Goal: Information Seeking & Learning: Learn about a topic

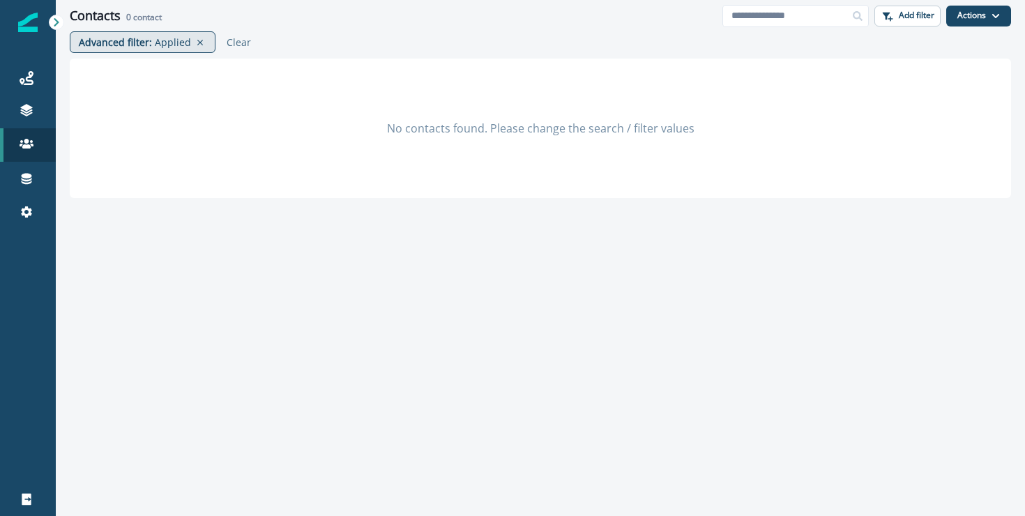
click at [110, 35] on p "Advanced filter :" at bounding box center [115, 42] width 73 height 15
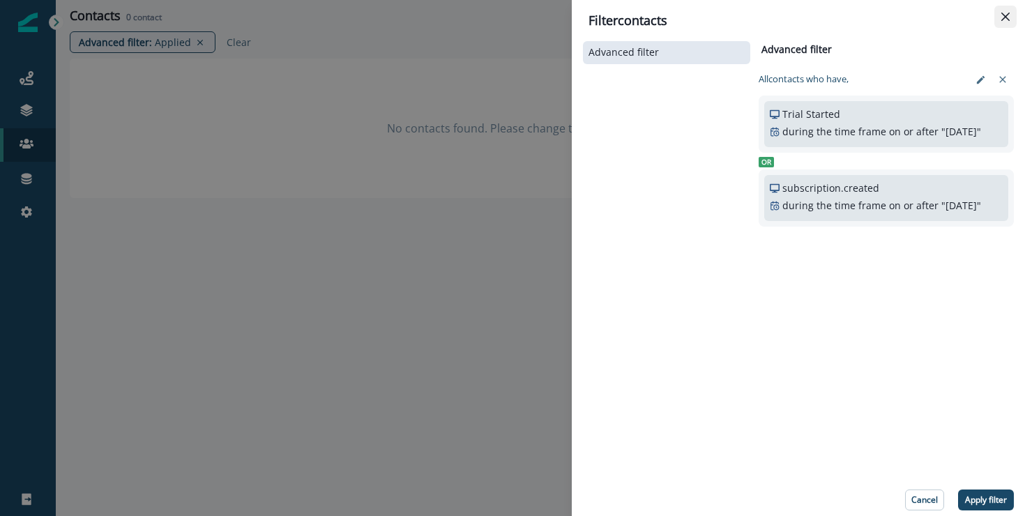
click at [1009, 22] on button "Close" at bounding box center [1006, 17] width 22 height 22
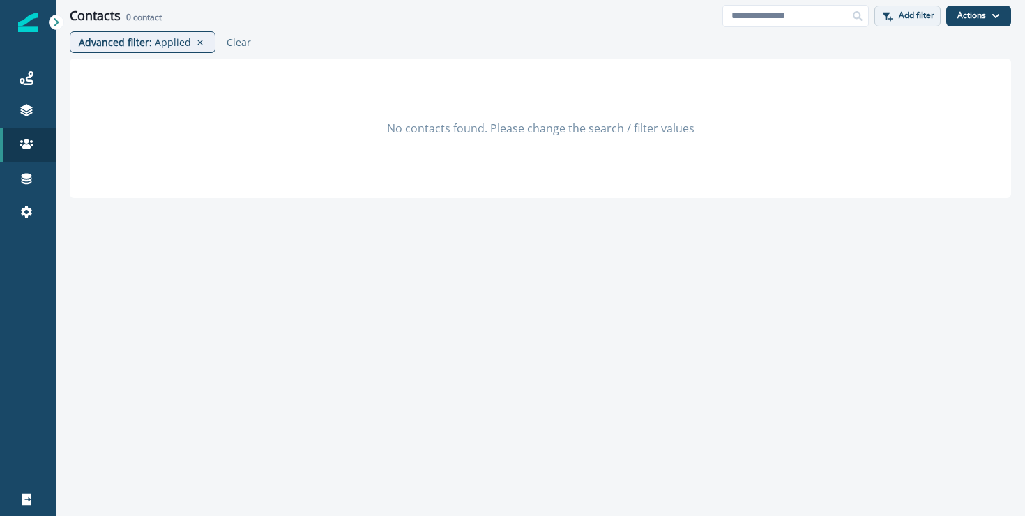
click at [917, 10] on p "Add filter" at bounding box center [917, 15] width 36 height 10
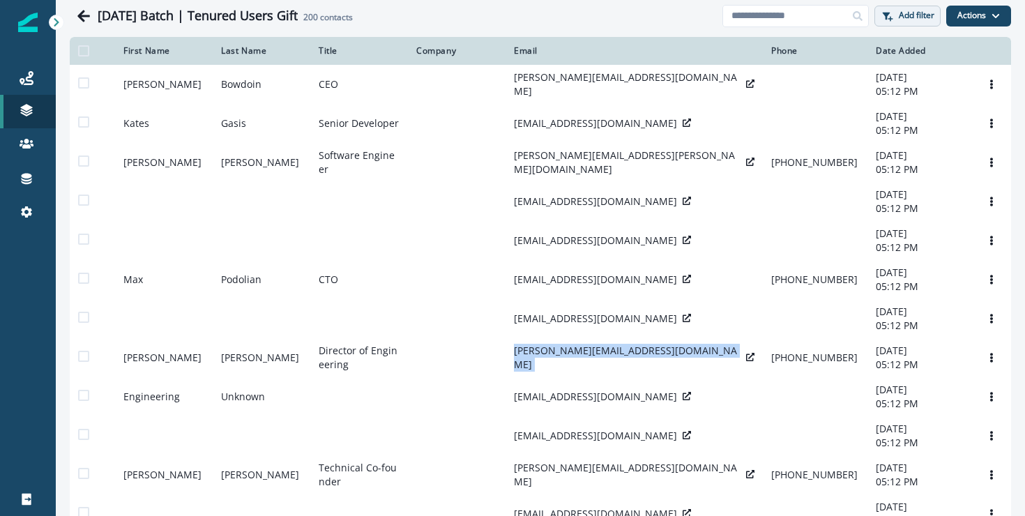
click at [904, 17] on p "Add filter" at bounding box center [917, 15] width 36 height 10
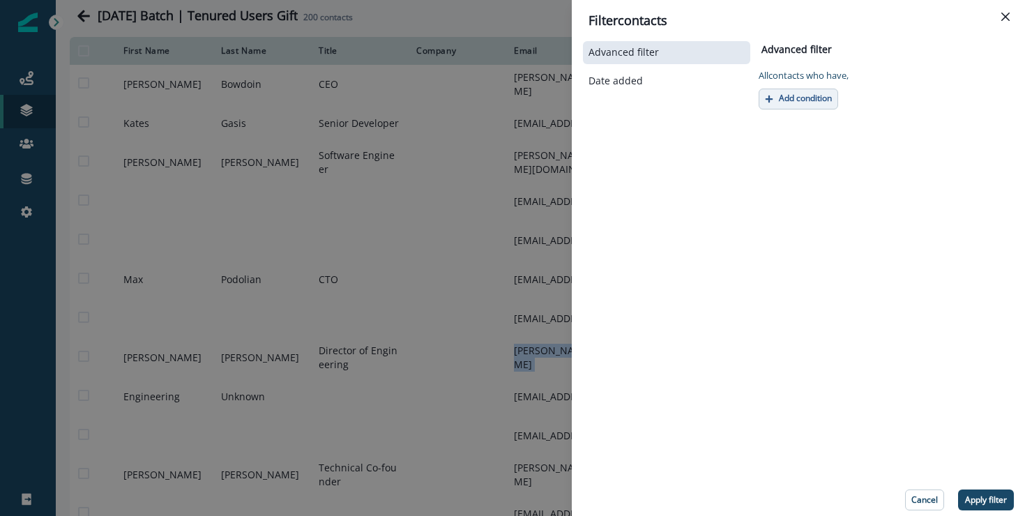
click at [818, 103] on p "Add condition" at bounding box center [805, 98] width 53 height 10
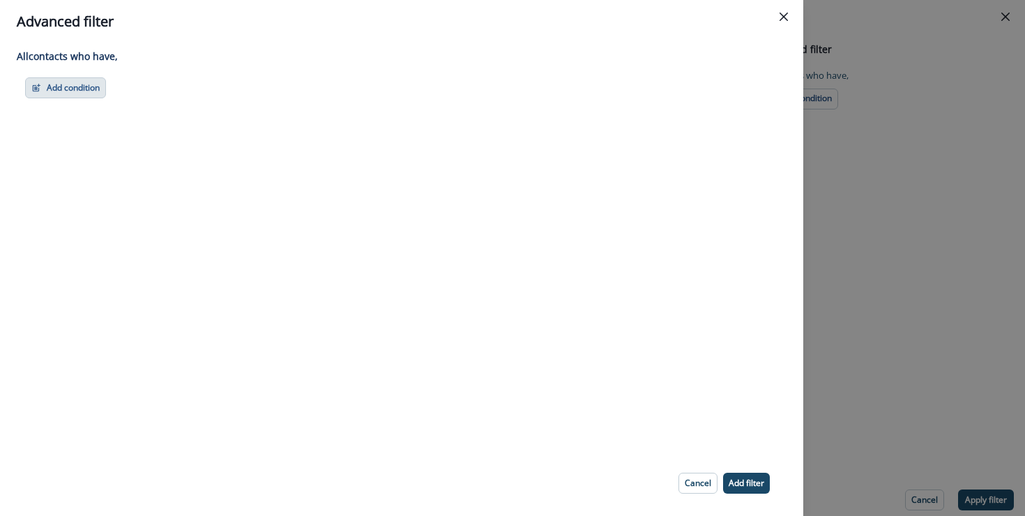
click at [69, 88] on button "Add condition" at bounding box center [65, 87] width 81 height 21
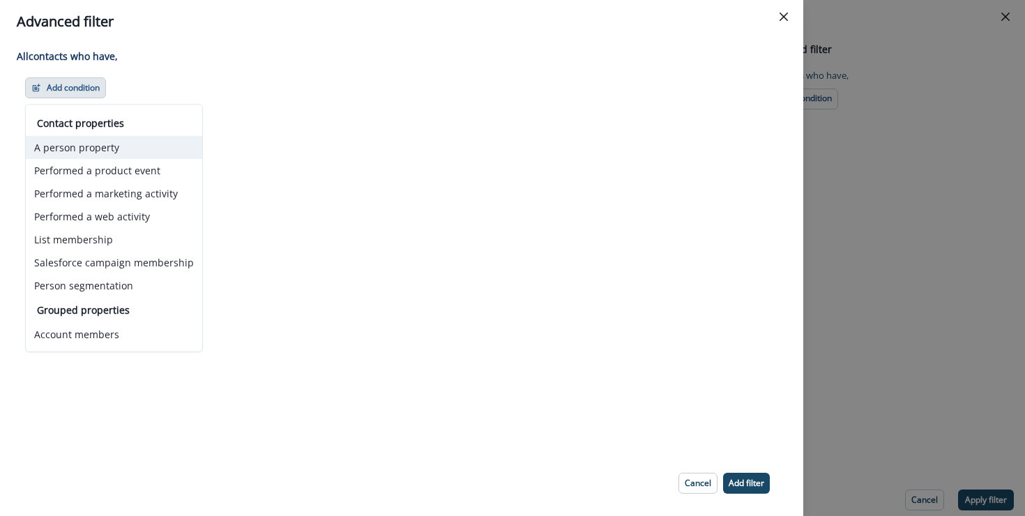
click at [98, 141] on button "A person property" at bounding box center [114, 147] width 176 height 23
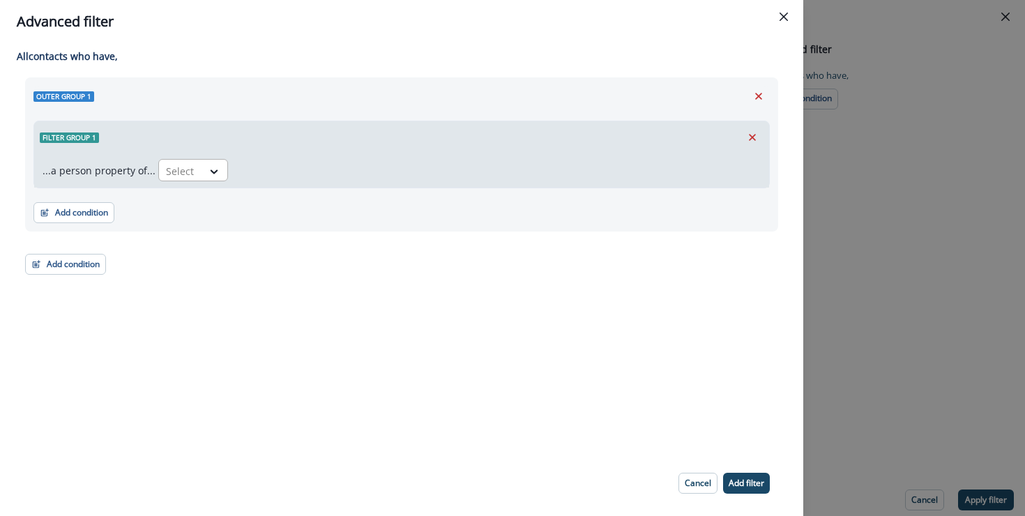
click at [195, 175] on div "Select" at bounding box center [180, 171] width 43 height 23
type input "****"
click at [234, 234] on div "org.slug" at bounding box center [233, 229] width 157 height 26
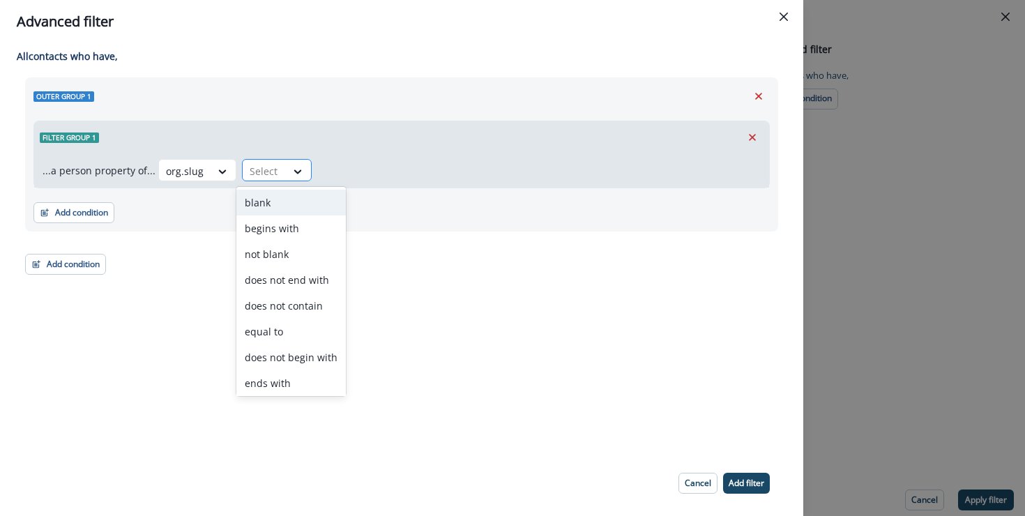
click at [274, 163] on div "Select" at bounding box center [264, 171] width 43 height 23
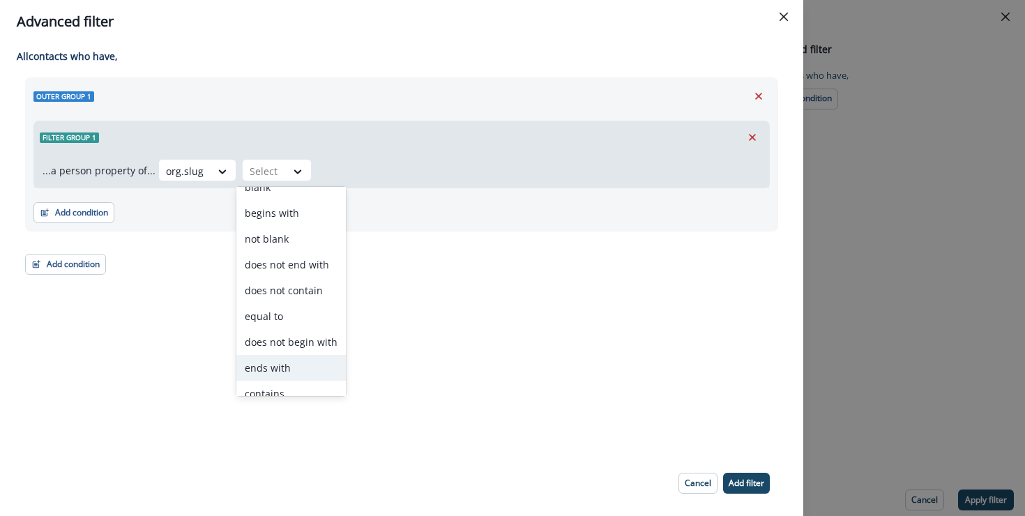
scroll to position [54, 0]
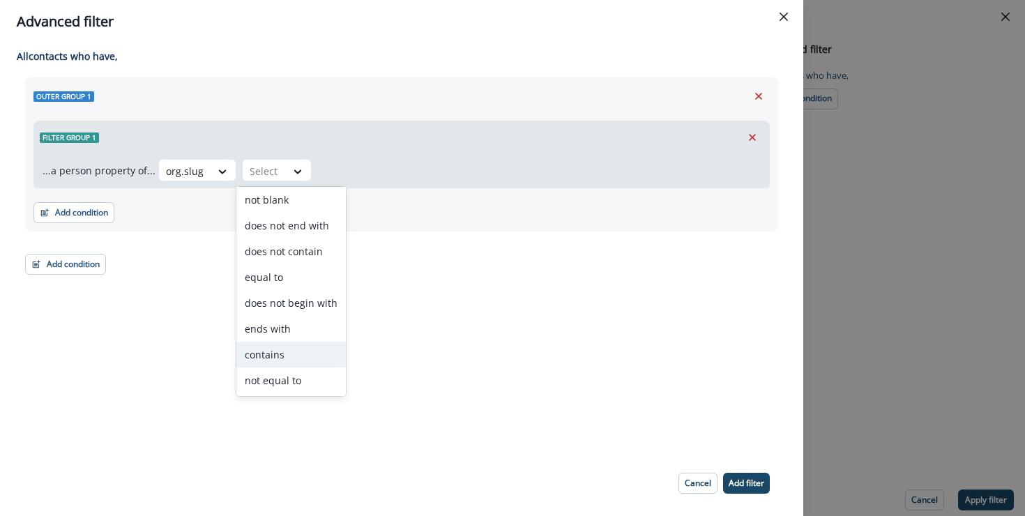
click at [274, 351] on div "contains" at bounding box center [291, 355] width 110 height 26
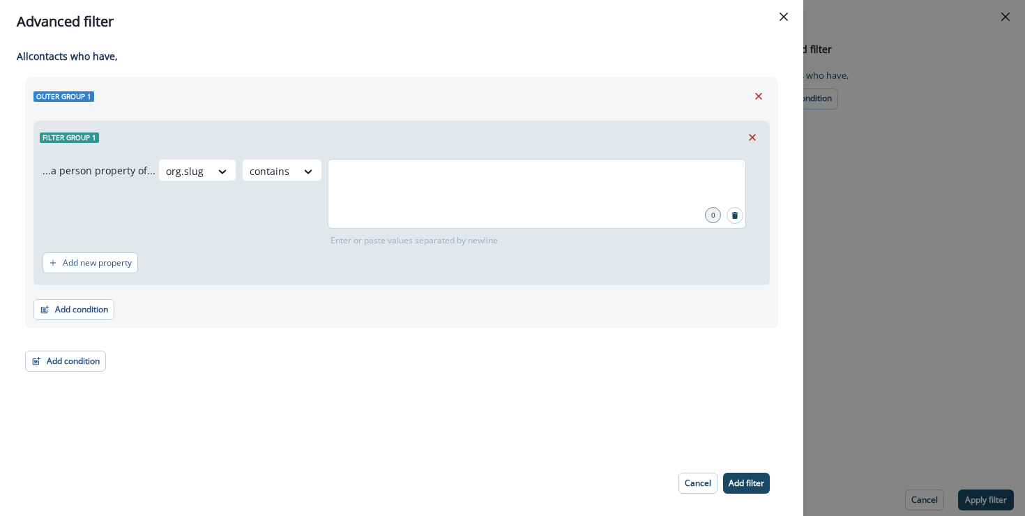
click at [416, 193] on div at bounding box center [537, 194] width 419 height 70
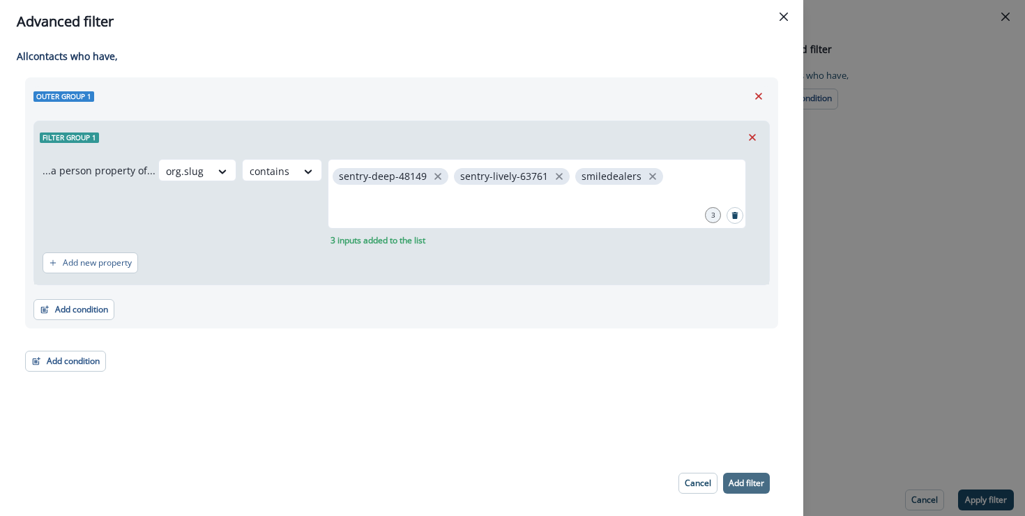
click at [741, 487] on p "Add filter" at bounding box center [747, 483] width 36 height 10
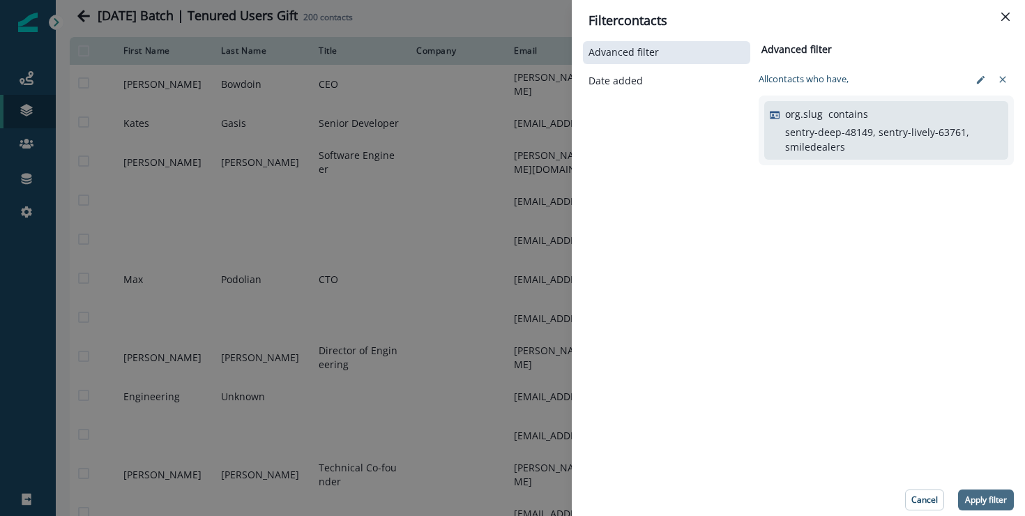
click at [981, 495] on p "Apply filter" at bounding box center [986, 500] width 42 height 10
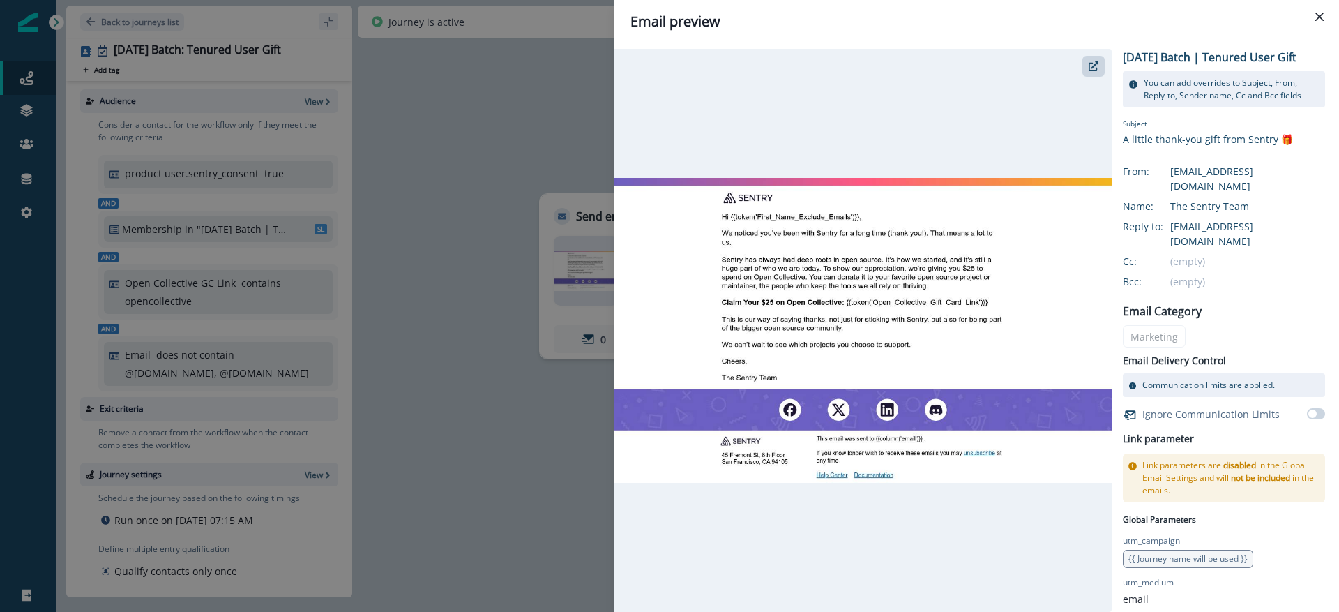
scroll to position [15, 0]
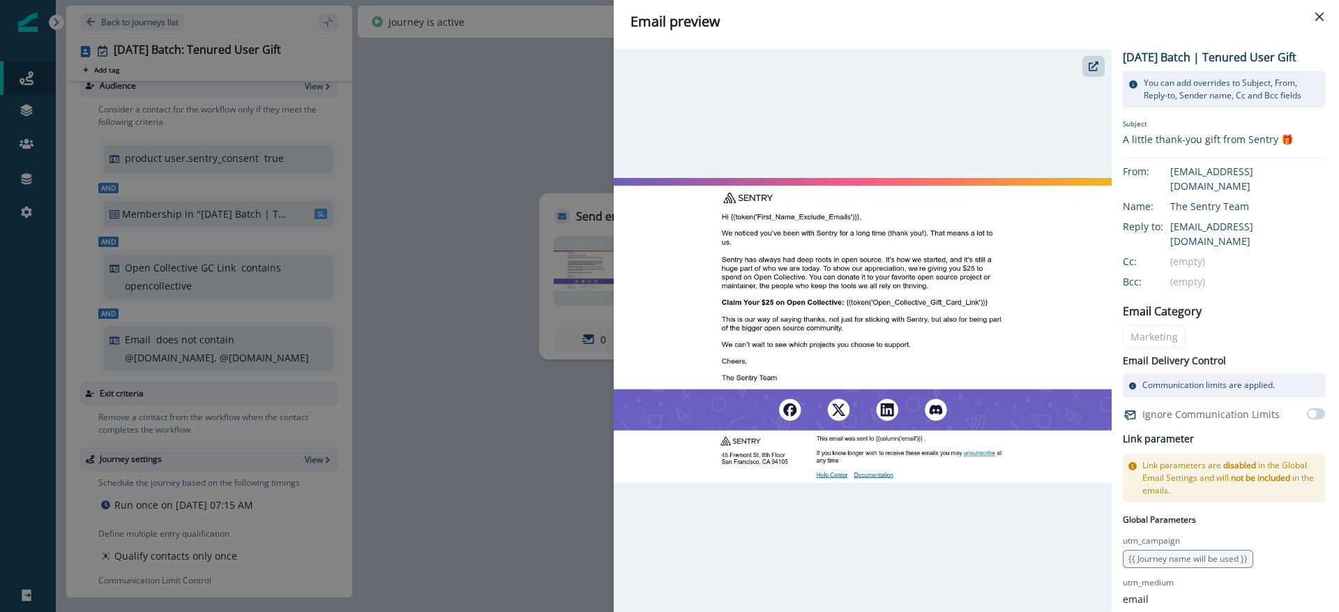
click at [513, 199] on div "Email preview 2025-09-25 Batch | Tenured User Gift You can add overrides to Sub…" at bounding box center [669, 306] width 1339 height 612
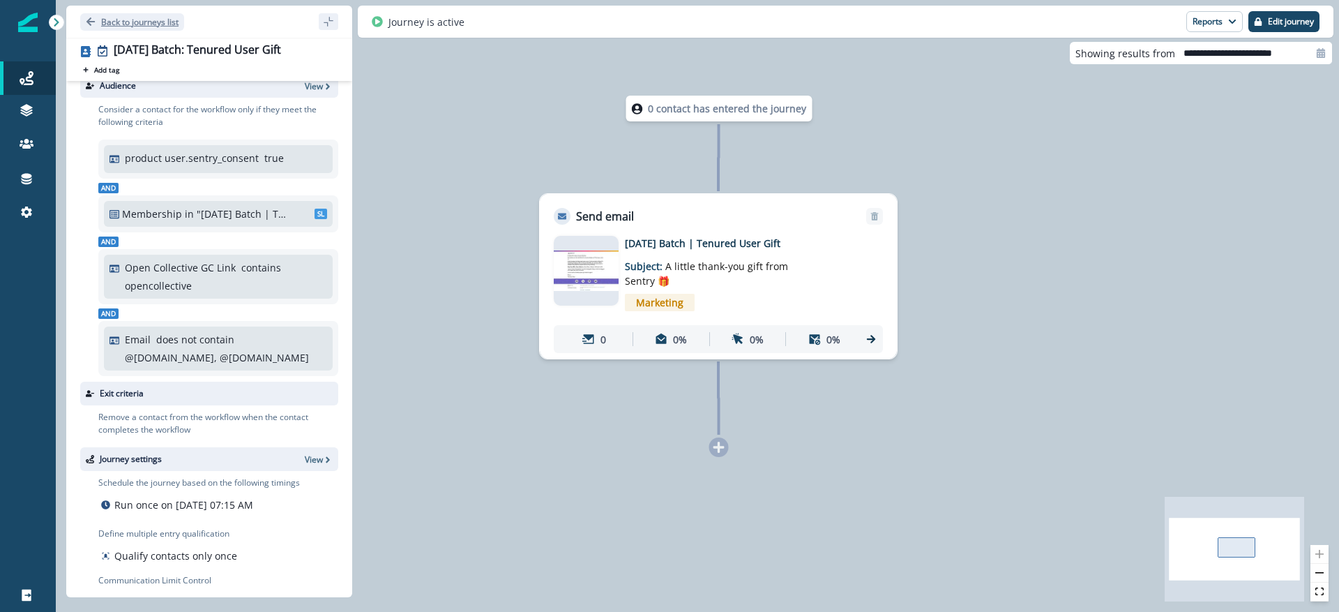
click at [147, 24] on p "Back to journeys list" at bounding box center [139, 22] width 77 height 12
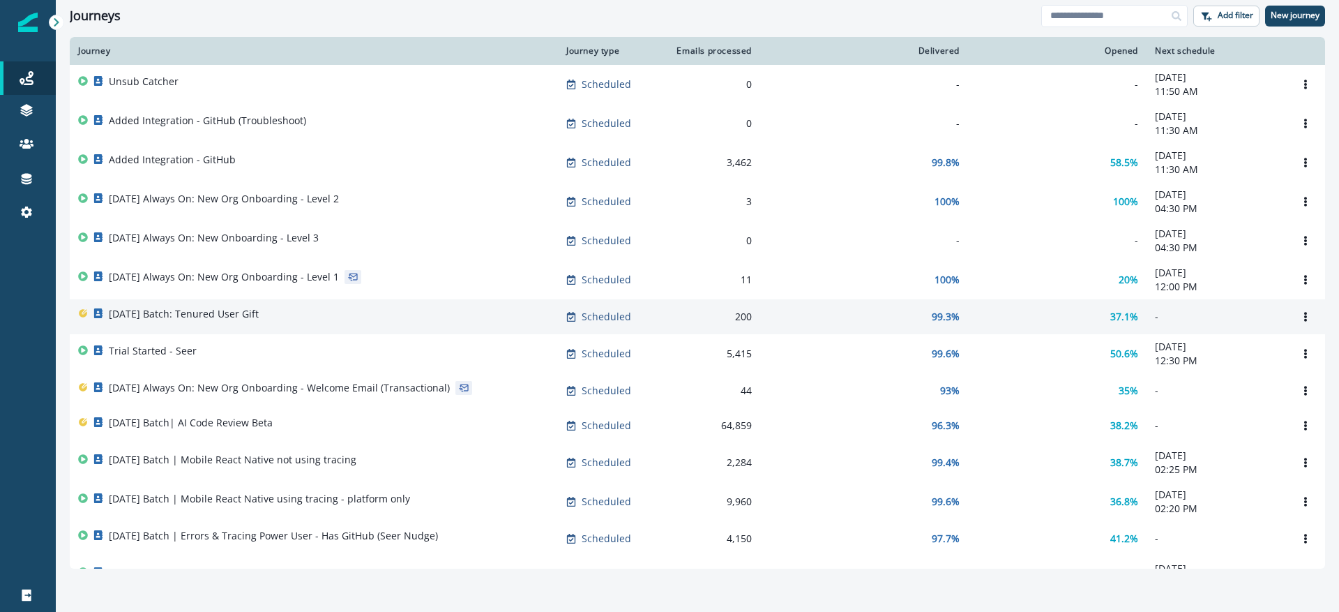
click at [439, 322] on div "2025-09-25 Batch: Tenured User Gift" at bounding box center [314, 317] width 472 height 20
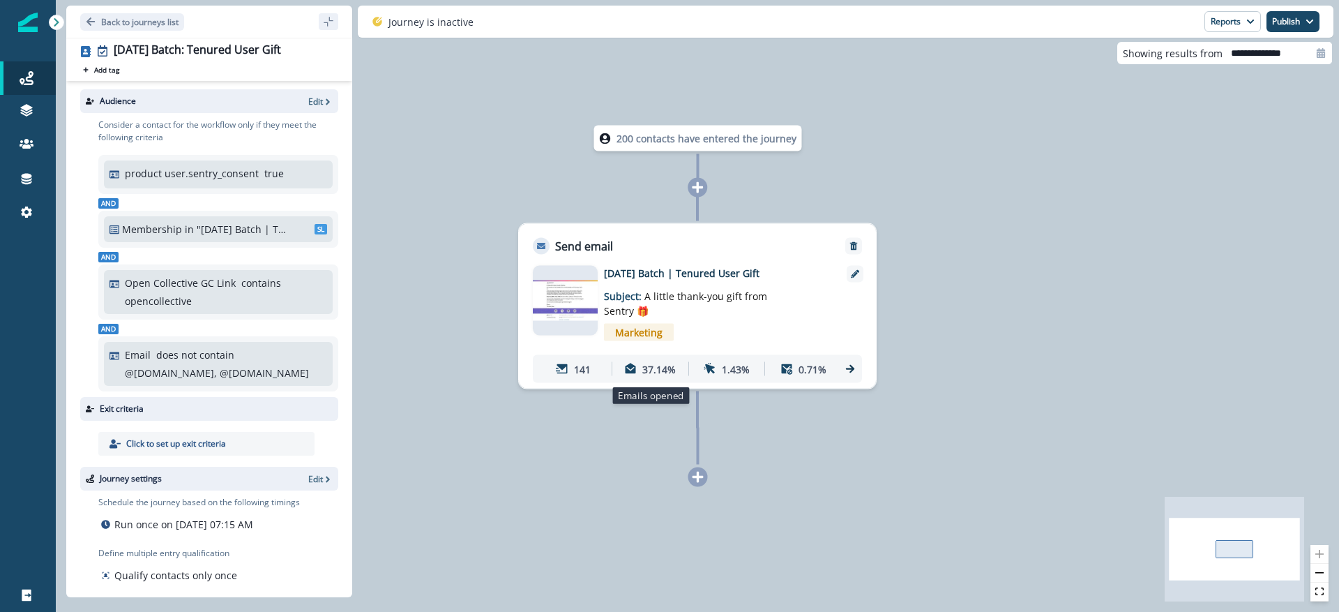
click at [672, 367] on p "37.14%" at bounding box center [658, 368] width 33 height 15
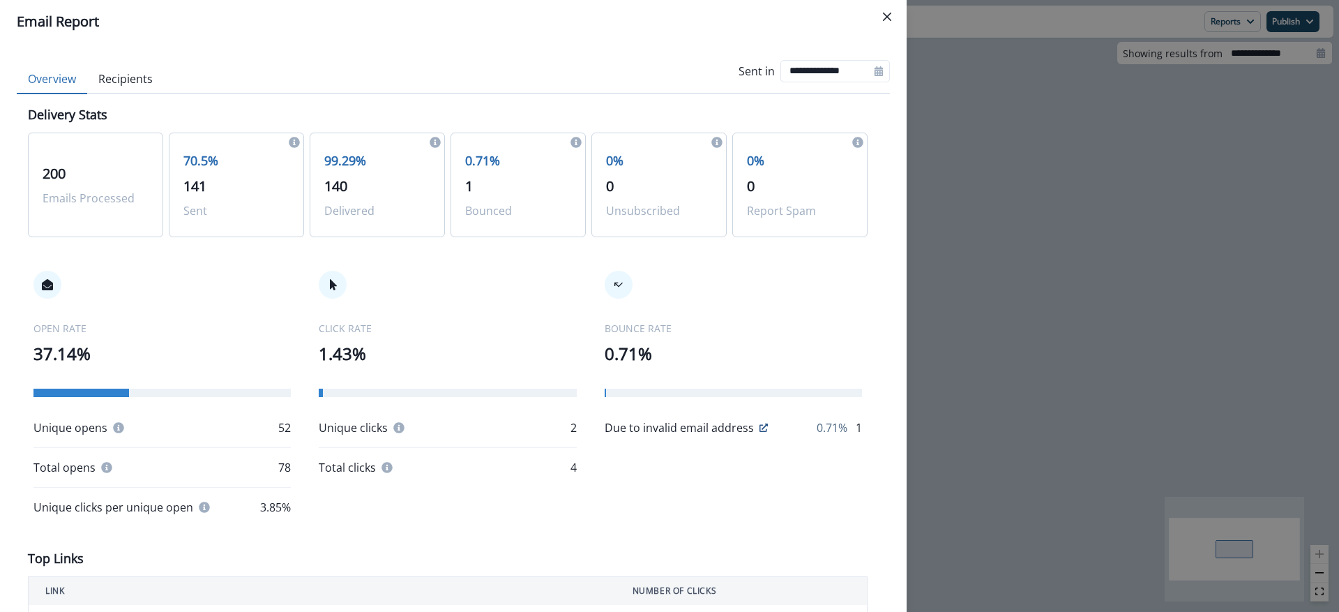
click at [508, 196] on p "1" at bounding box center [518, 186] width 106 height 21
click at [465, 186] on span "1" at bounding box center [469, 185] width 8 height 19
click at [471, 186] on p "1" at bounding box center [518, 186] width 106 height 21
click at [880, 14] on button "Close" at bounding box center [887, 17] width 22 height 22
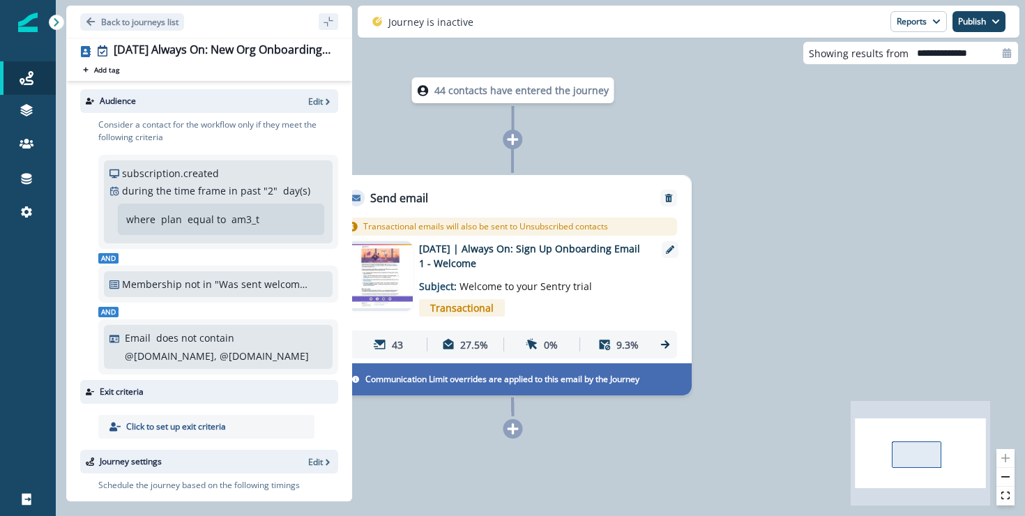
scroll to position [218, 0]
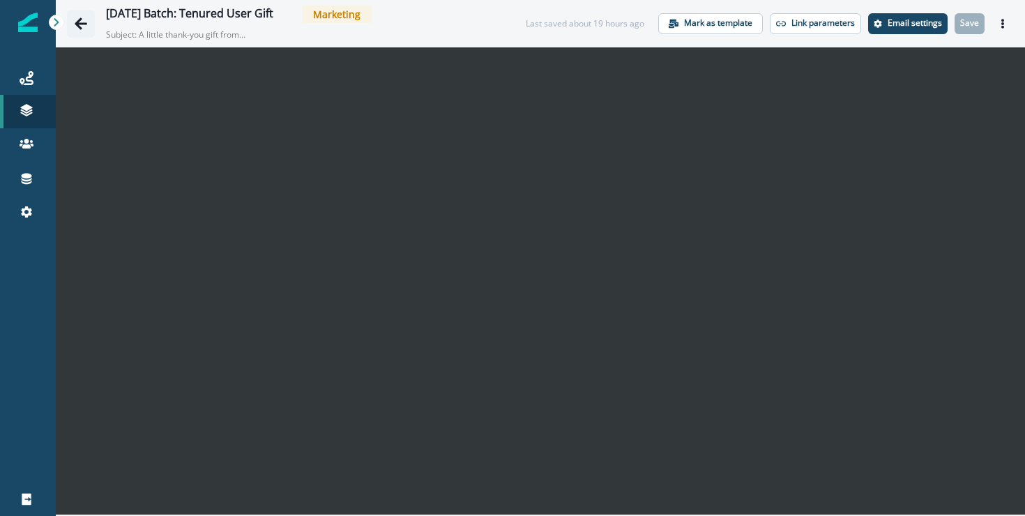
click at [78, 26] on icon "Go back" at bounding box center [81, 23] width 13 height 12
